Goal: Navigation & Orientation: Find specific page/section

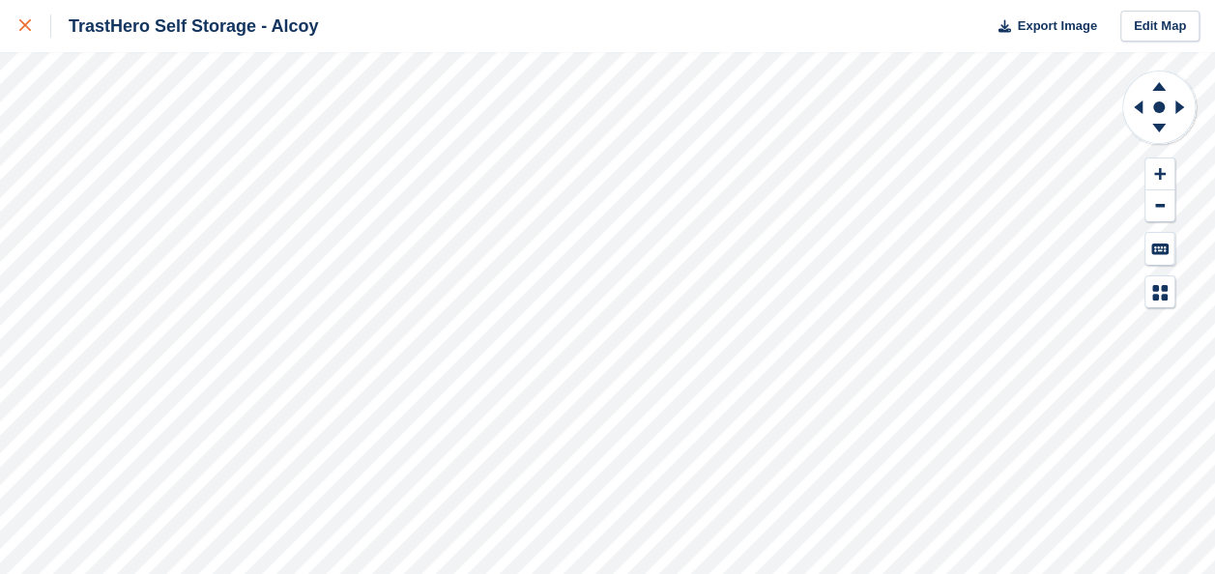
click at [23, 30] on icon at bounding box center [25, 25] width 12 height 12
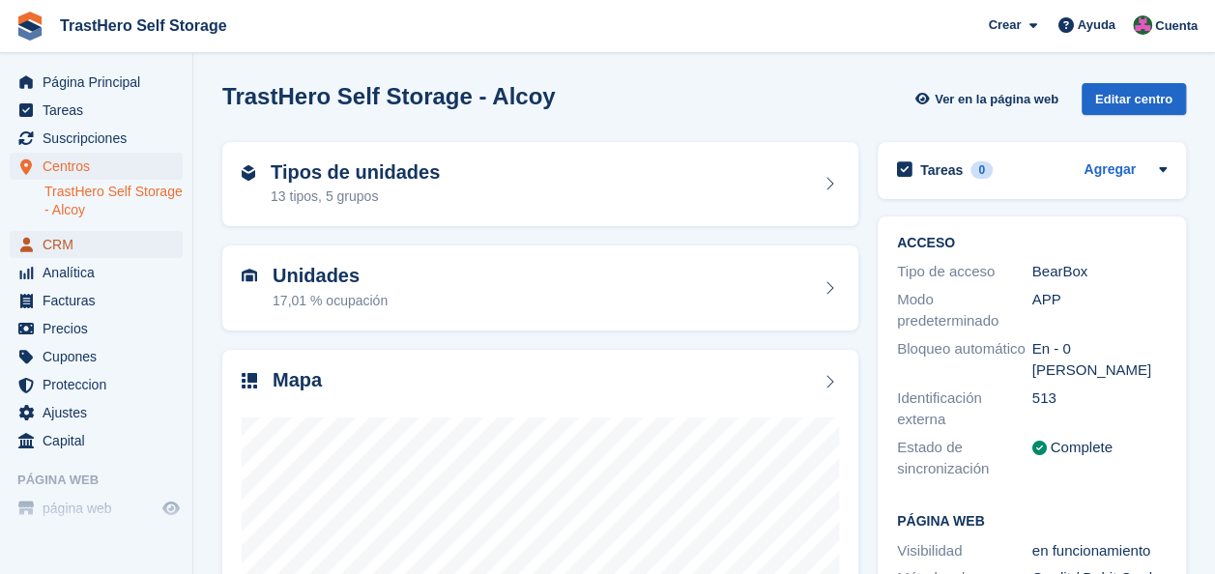
click at [98, 241] on span "CRM" at bounding box center [101, 244] width 116 height 27
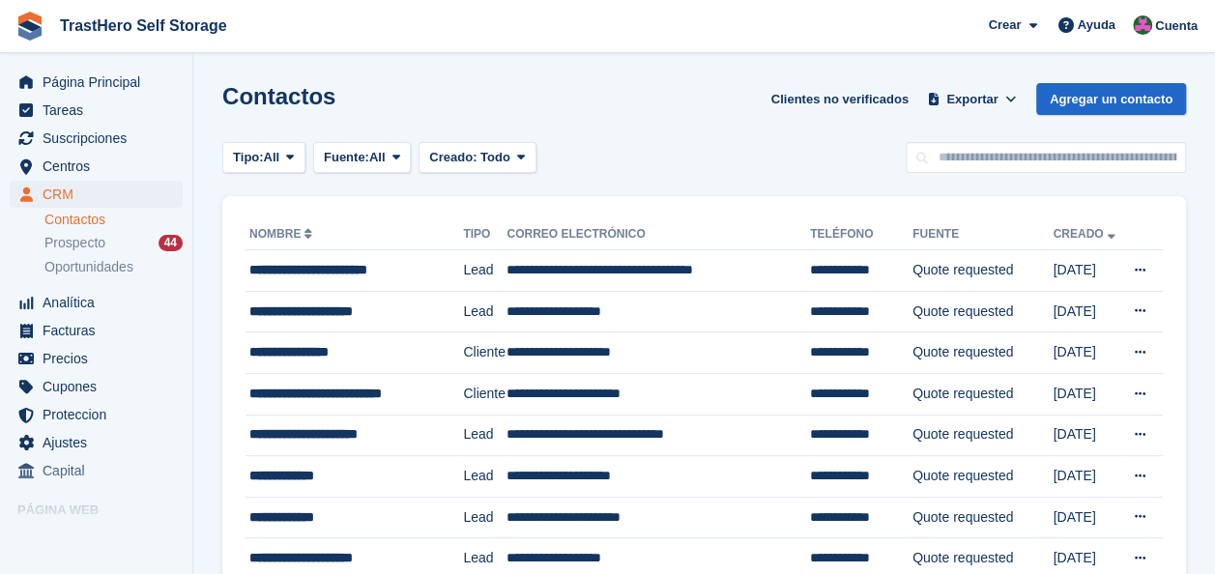
click at [609, 100] on div "Contactos Clientes no verificados Exportar Exportar Contactos Exportar un CSV d…" at bounding box center [704, 110] width 964 height 55
click at [79, 249] on span "Prospecto" at bounding box center [74, 243] width 61 height 18
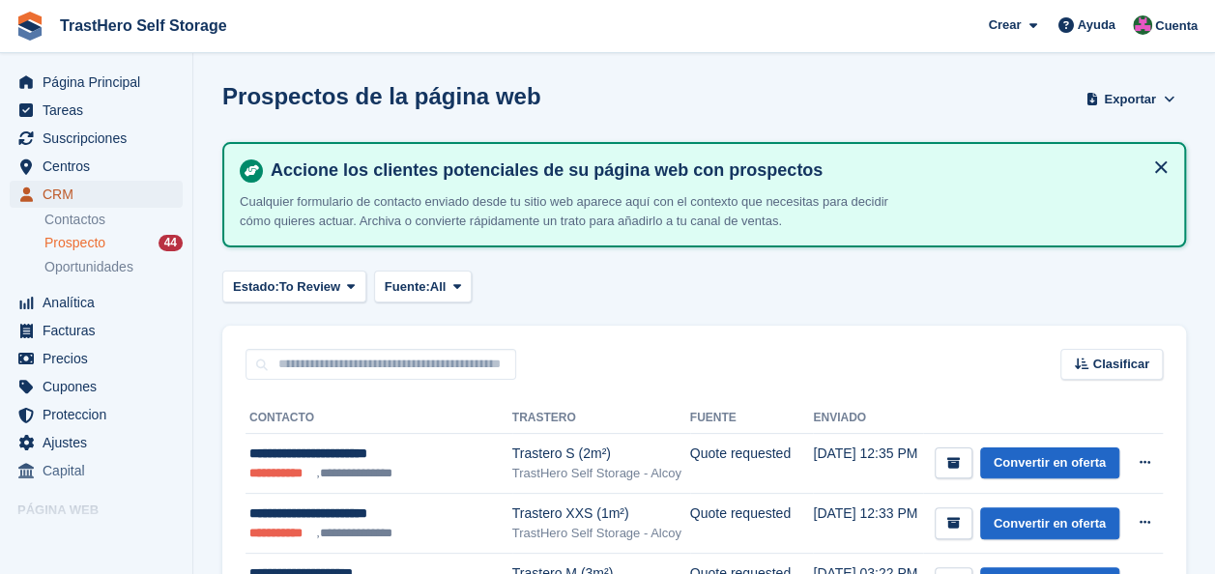
click at [79, 204] on span "CRM" at bounding box center [101, 194] width 116 height 27
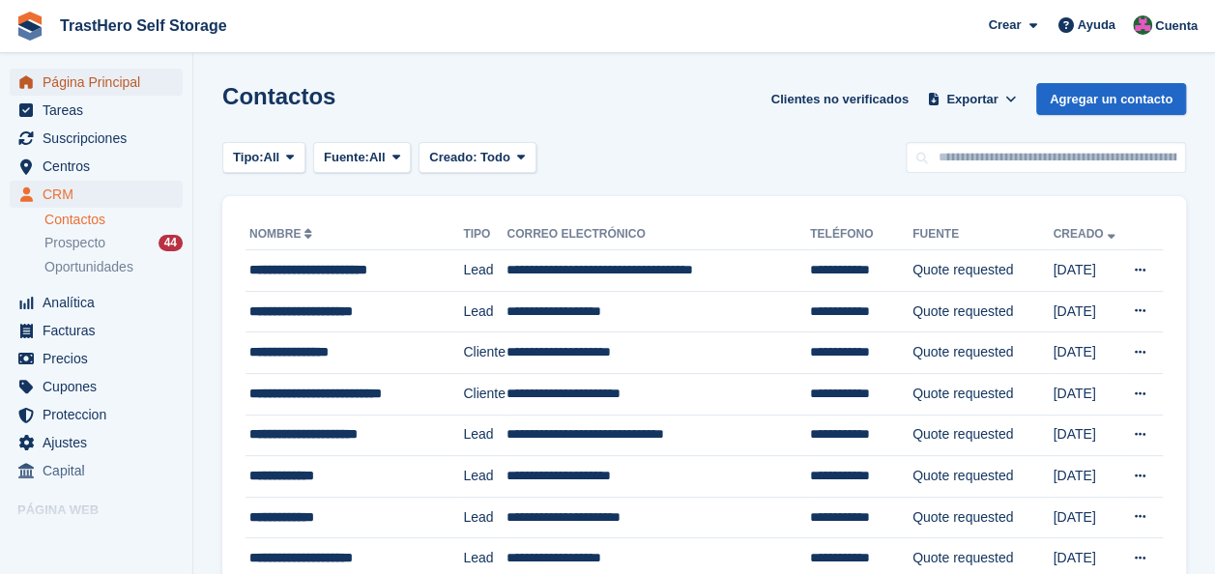
click at [79, 69] on span "Página Principal" at bounding box center [101, 82] width 116 height 27
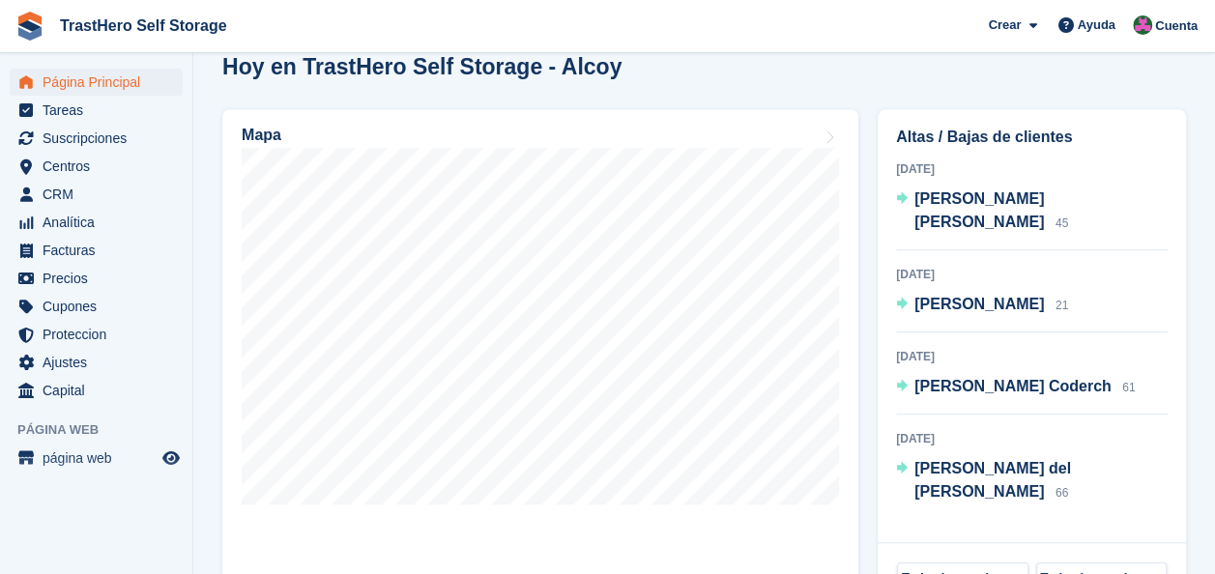
scroll to position [553, 0]
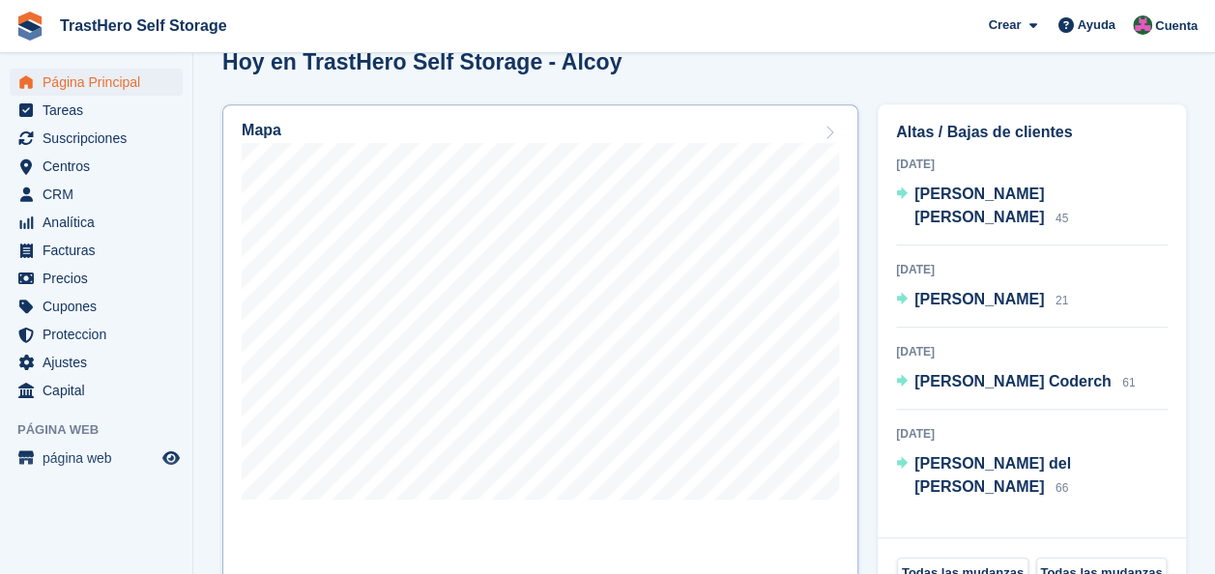
click at [498, 503] on div at bounding box center [541, 325] width 598 height 364
